Goal: Navigation & Orientation: Find specific page/section

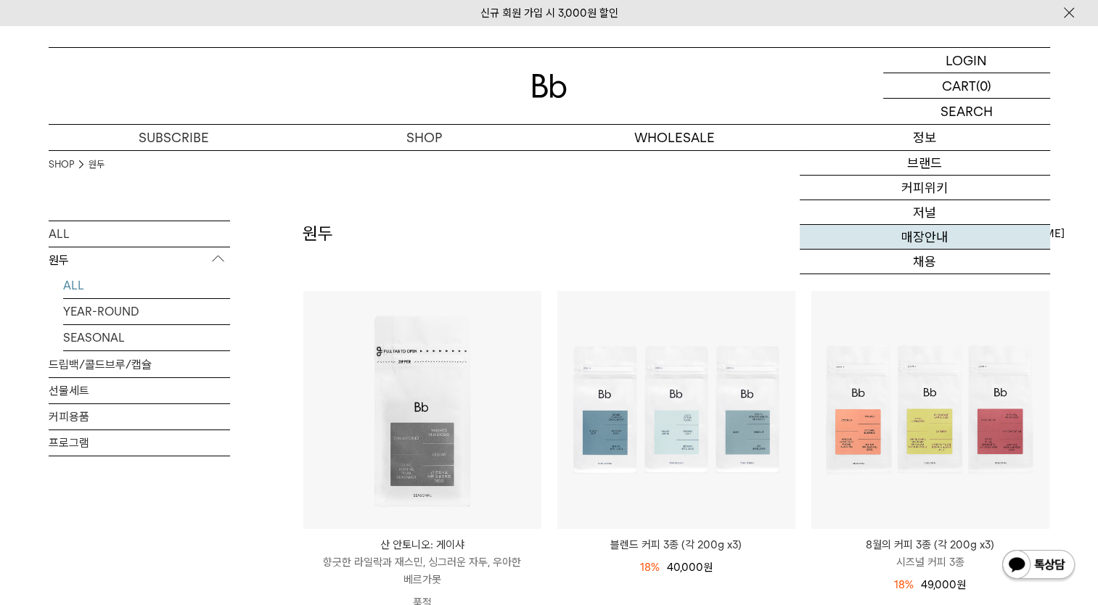
click at [926, 240] on link "매장안내" at bounding box center [925, 237] width 250 height 25
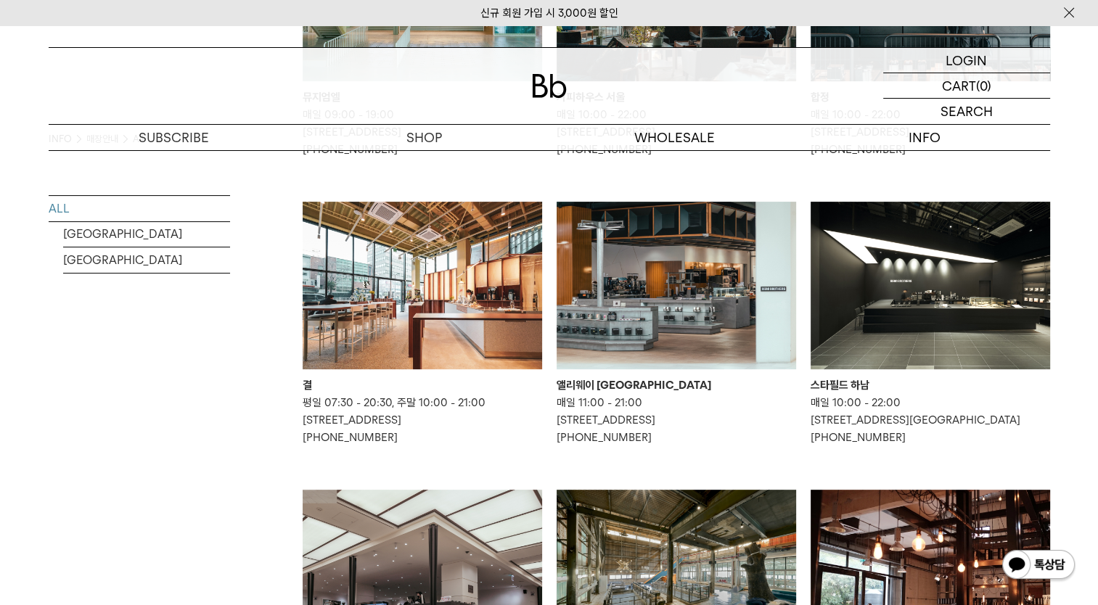
scroll to position [363, 0]
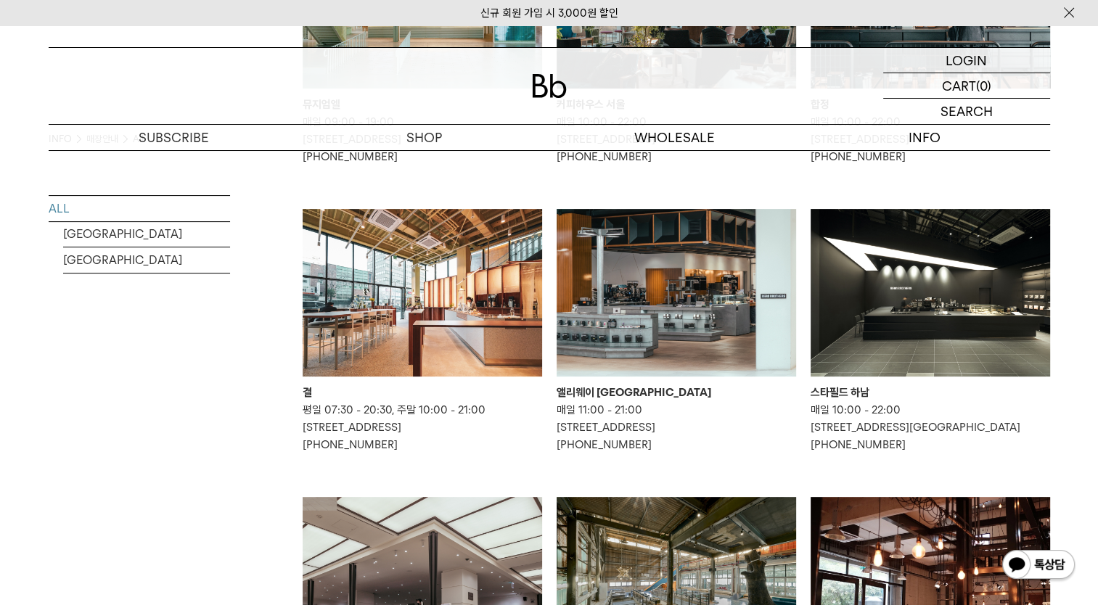
click at [934, 291] on img at bounding box center [931, 293] width 240 height 168
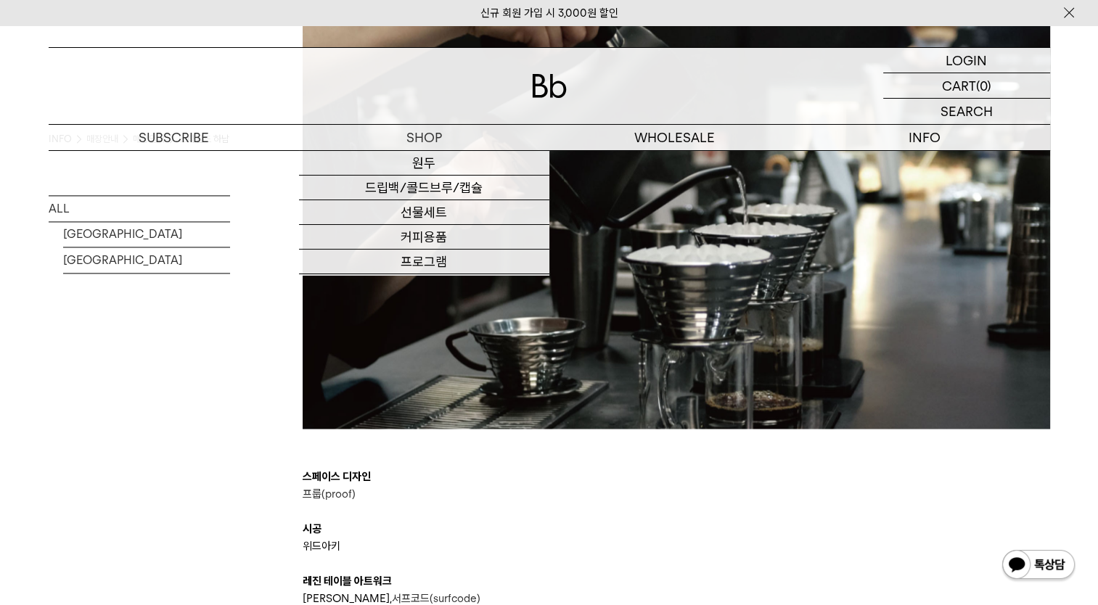
scroll to position [1911, 0]
